Goal: Task Accomplishment & Management: Use online tool/utility

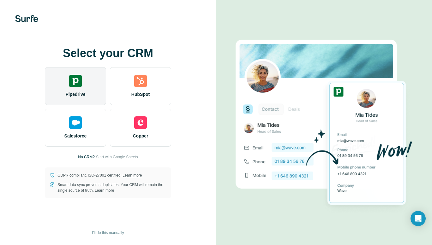
click at [73, 86] on img at bounding box center [75, 81] width 13 height 13
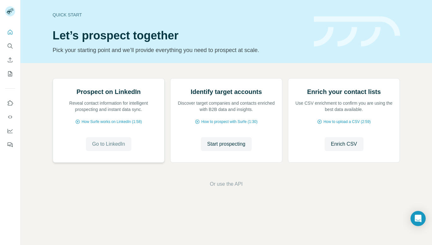
click at [99, 151] on button "Go to LinkedIn" at bounding box center [108, 144] width 45 height 14
